Goal: Information Seeking & Learning: Learn about a topic

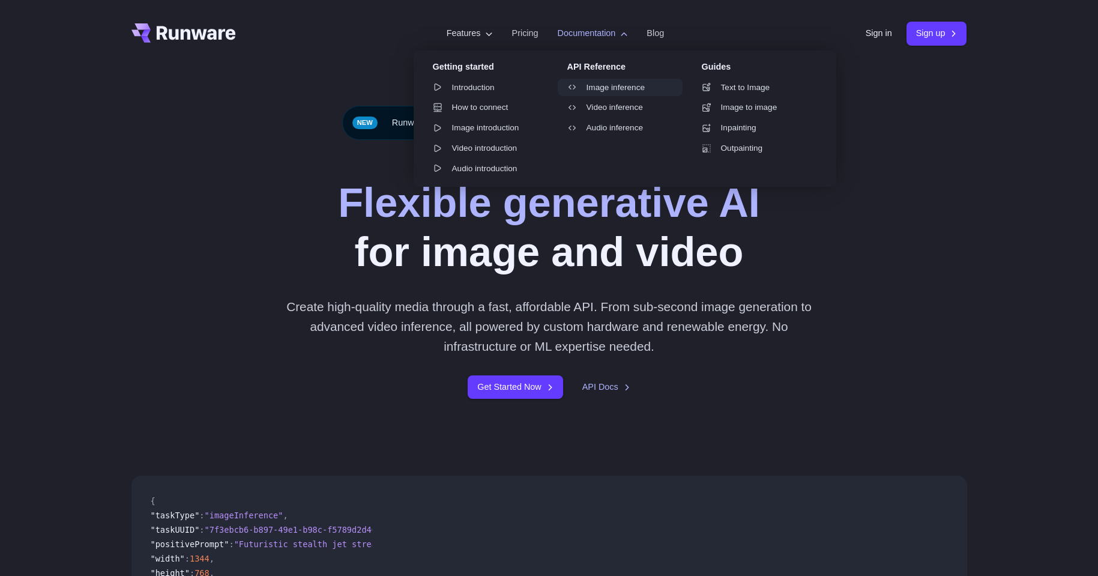
click at [598, 91] on link "Image inference" at bounding box center [620, 88] width 125 height 18
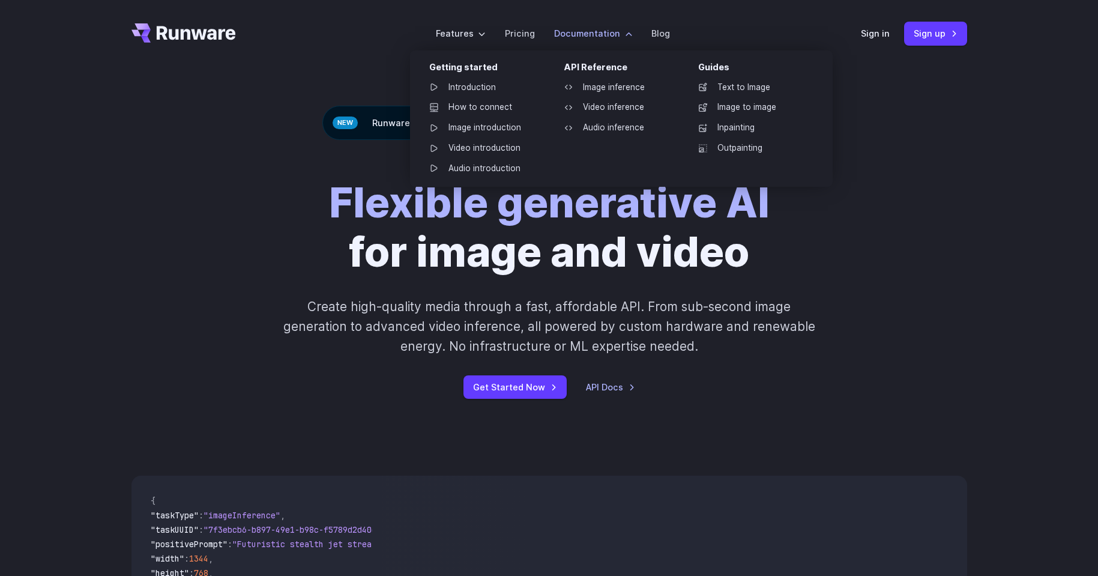
click at [617, 37] on label "Documentation" at bounding box center [593, 33] width 78 height 14
click at [614, 121] on link "Audio inference" at bounding box center [616, 128] width 125 height 18
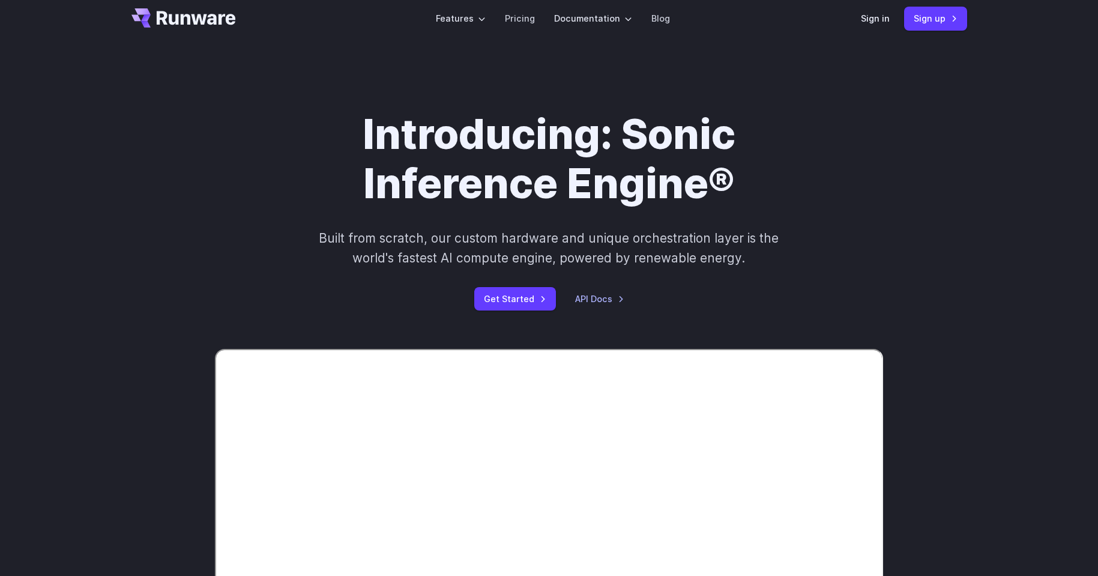
scroll to position [23, 0]
